Goal: Information Seeking & Learning: Learn about a topic

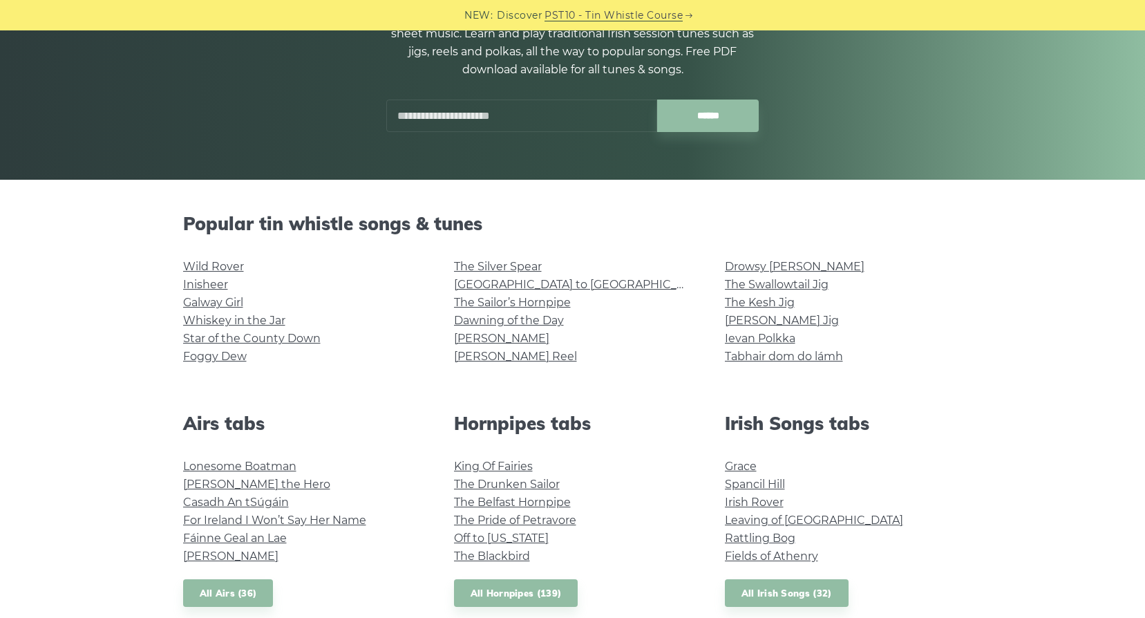
scroll to position [207, 0]
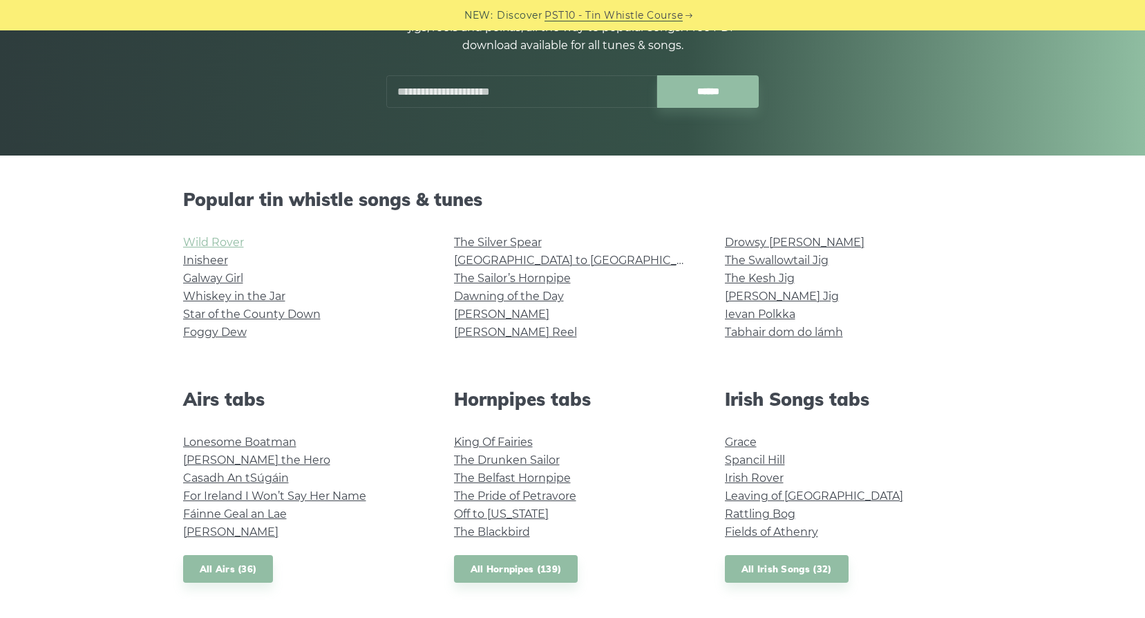
click at [198, 240] on link "Wild Rover" at bounding box center [213, 242] width 61 height 13
click at [525, 325] on link "[PERSON_NAME] Reel" at bounding box center [515, 331] width 123 height 13
click at [516, 256] on link "[GEOGRAPHIC_DATA] to [GEOGRAPHIC_DATA]" at bounding box center [581, 260] width 255 height 13
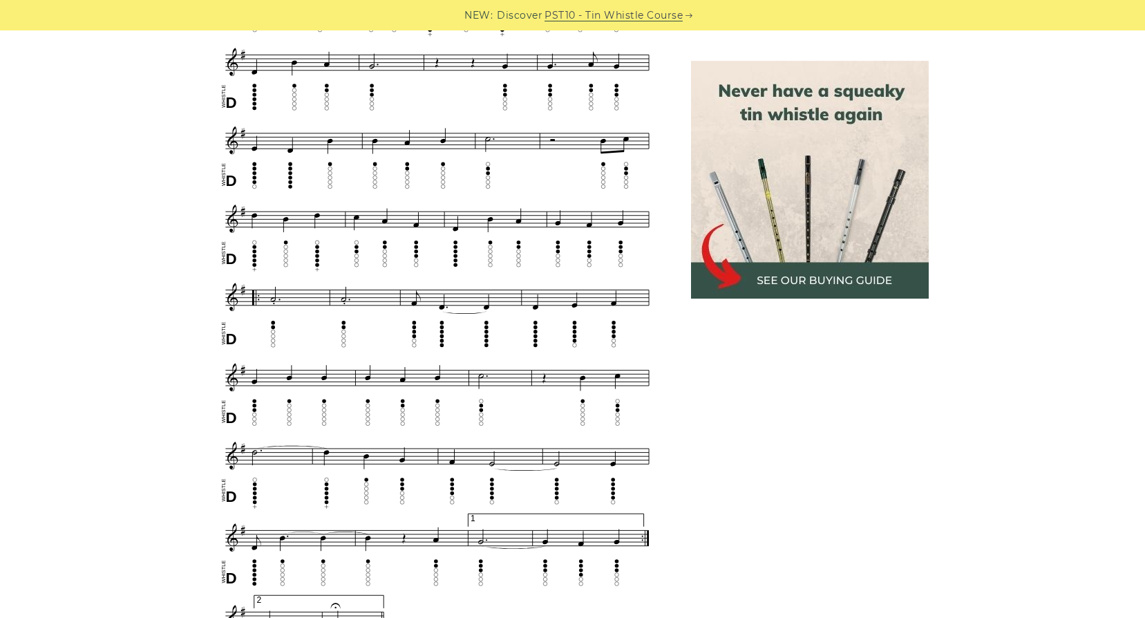
scroll to position [622, 0]
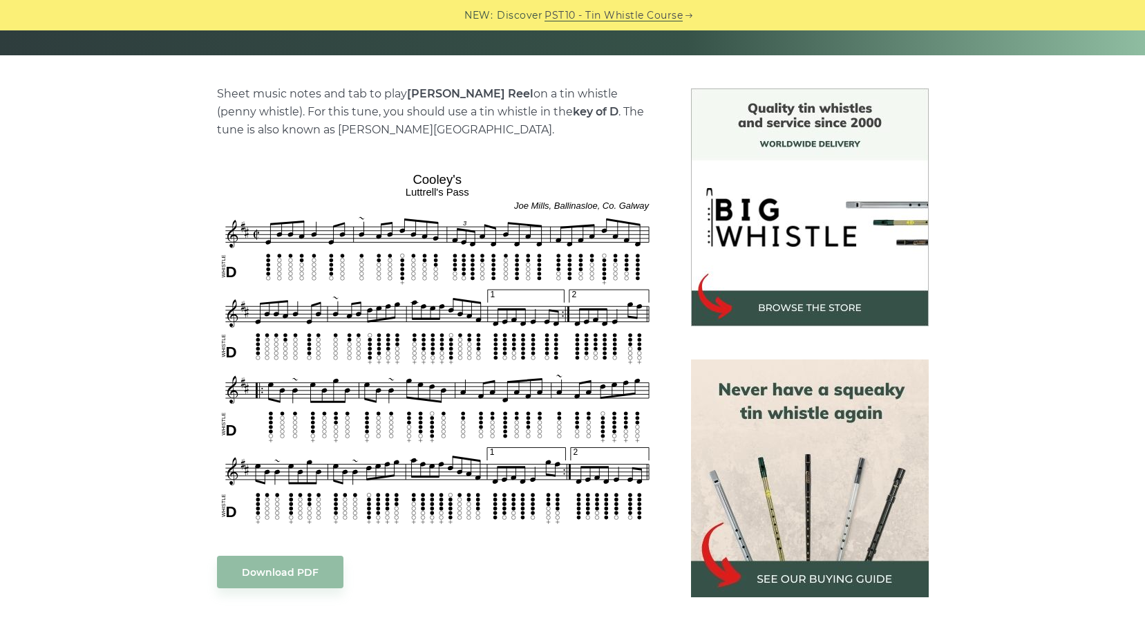
scroll to position [345, 0]
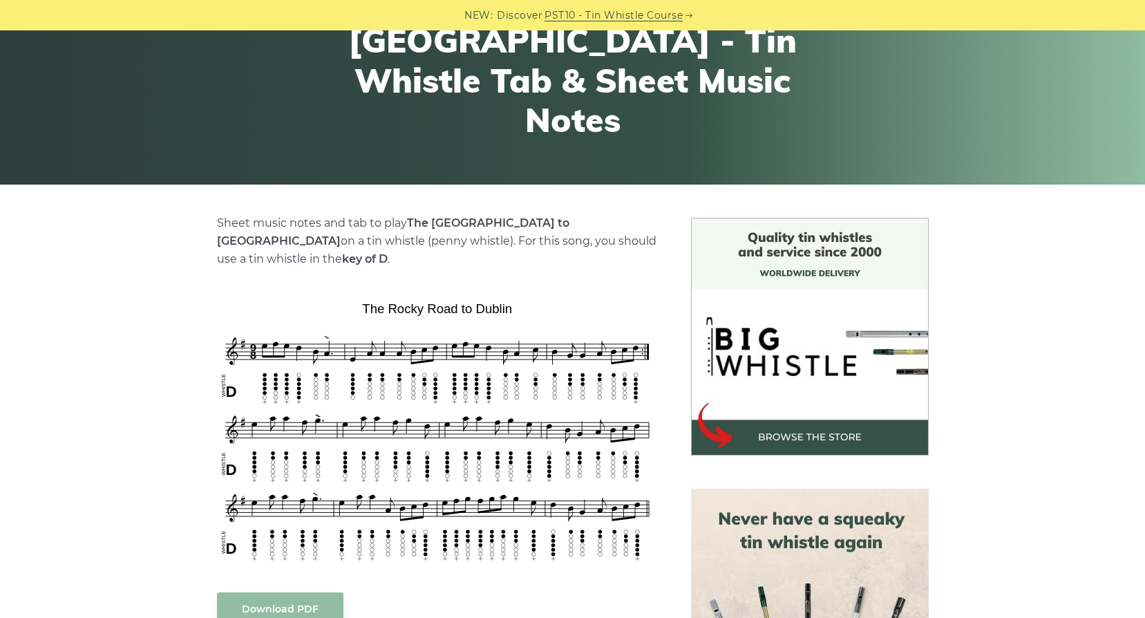
scroll to position [207, 0]
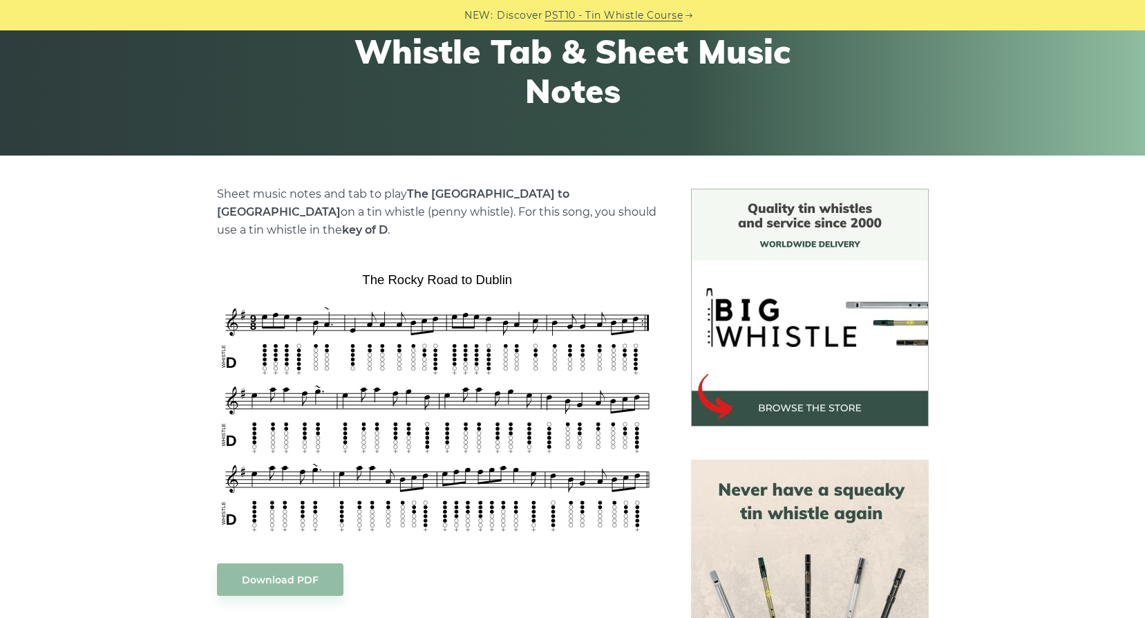
click at [1072, 256] on div "Sheet music notes and tab to play The Rocky Road to Dublin on a tin whistle (pe…" at bounding box center [572, 612] width 1145 height 847
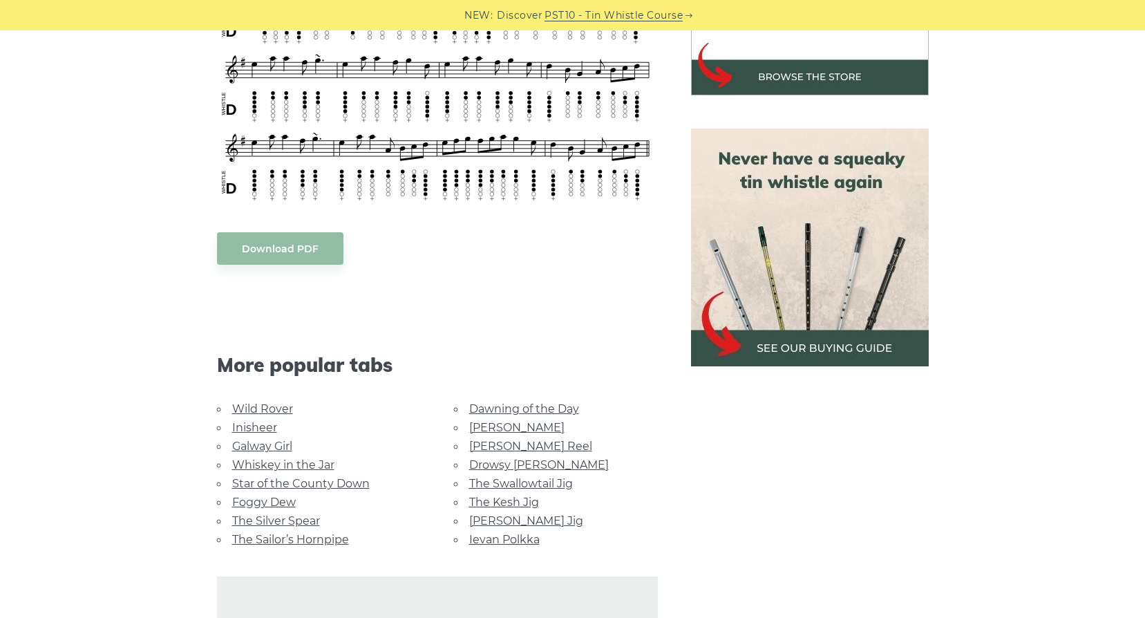
scroll to position [622, 0]
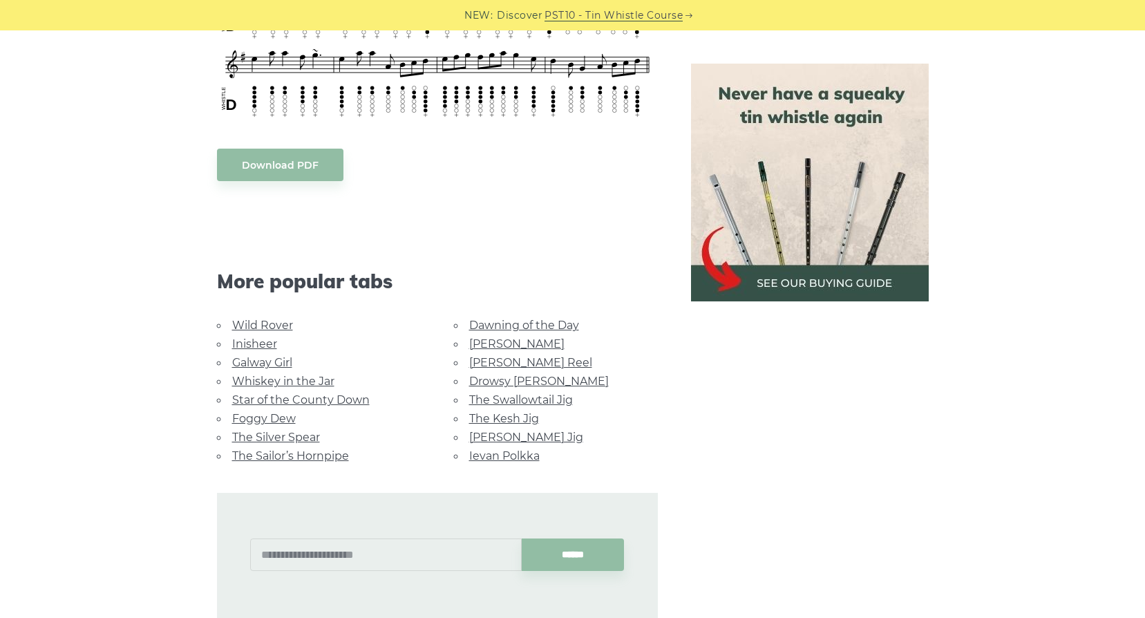
click at [288, 375] on link "Whiskey in the Jar" at bounding box center [283, 381] width 102 height 13
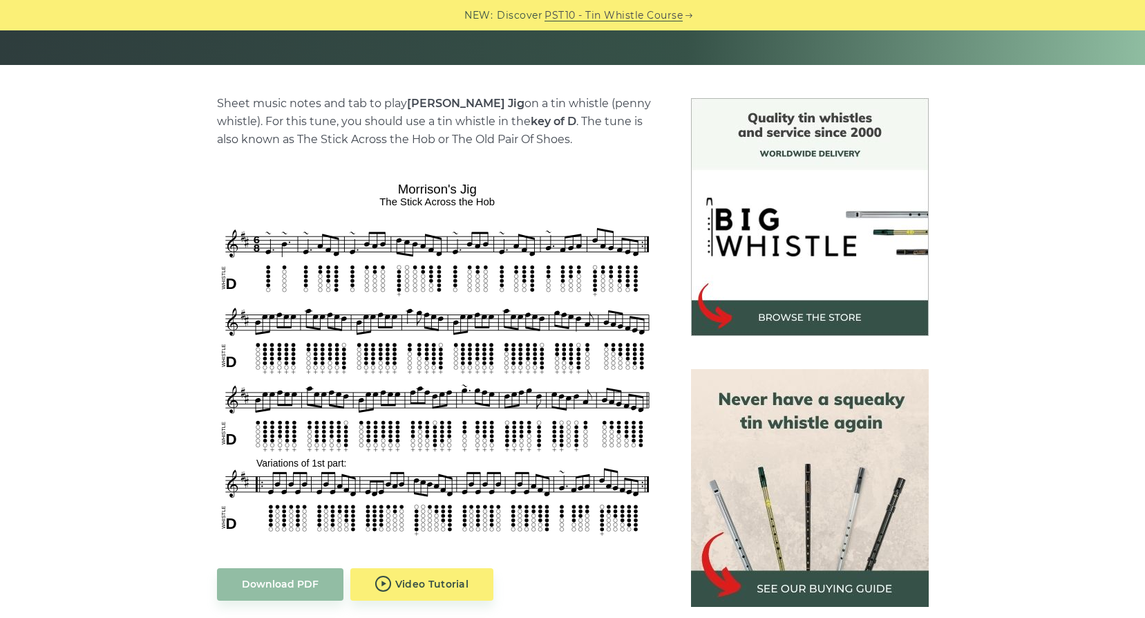
scroll to position [345, 0]
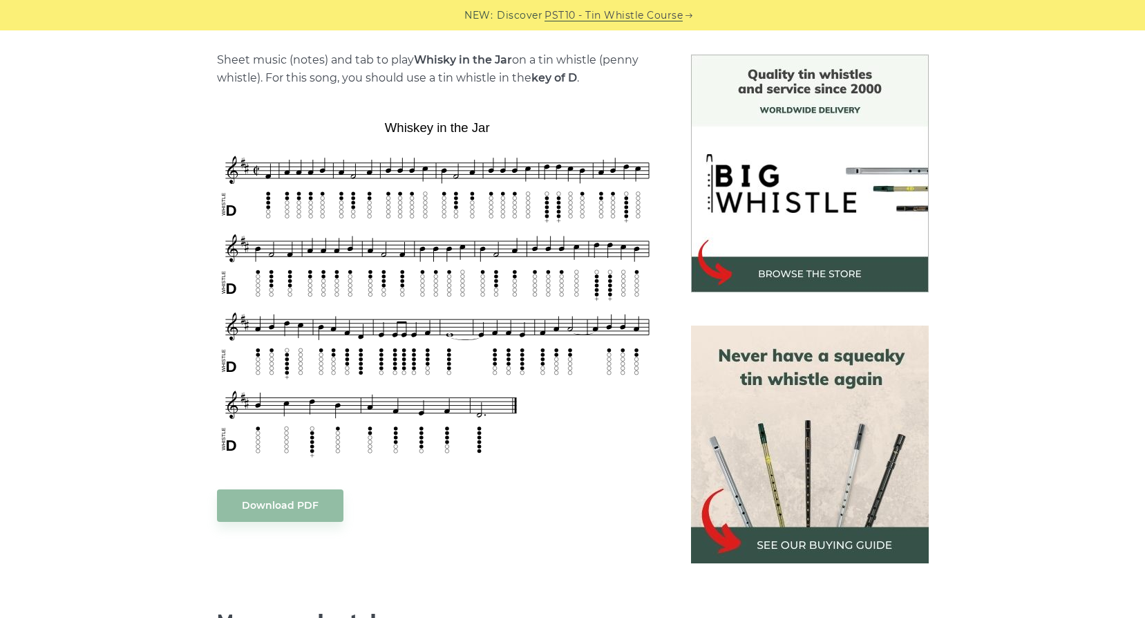
scroll to position [345, 0]
